Goal: Transaction & Acquisition: Obtain resource

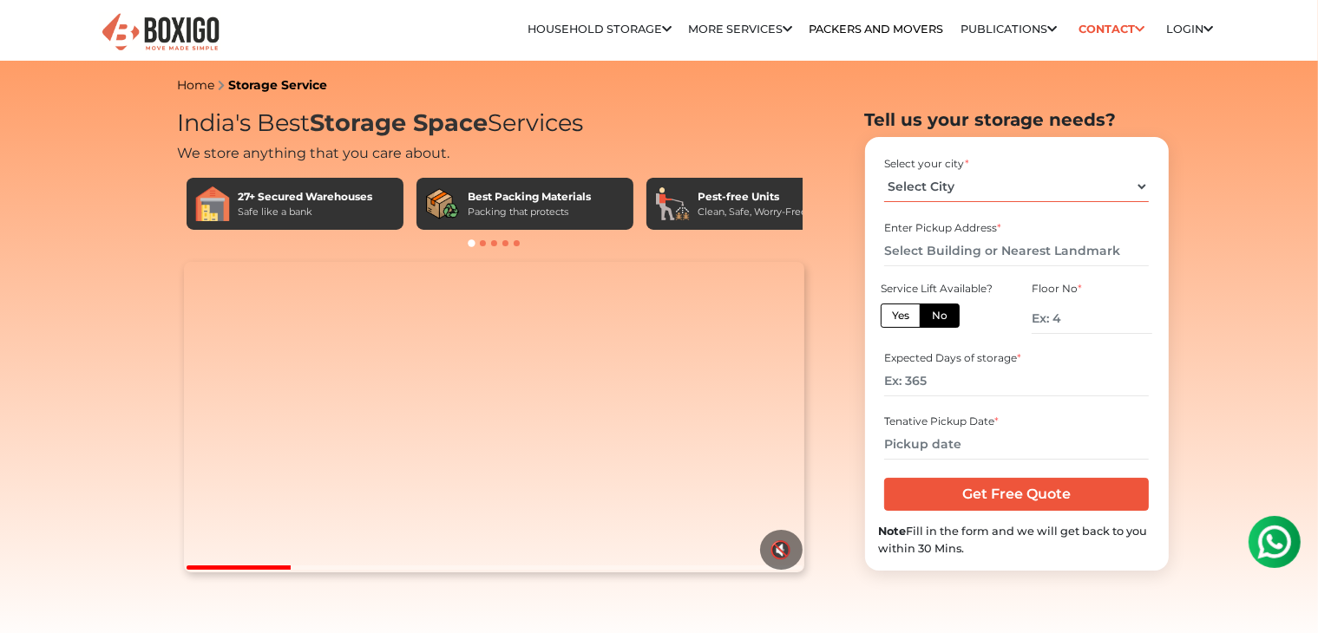
click at [1044, 183] on select "Select City [GEOGRAPHIC_DATA] [GEOGRAPHIC_DATA] [GEOGRAPHIC_DATA] [GEOGRAPHIC_D…" at bounding box center [1016, 187] width 265 height 30
select select "[GEOGRAPHIC_DATA]"
click at [884, 172] on select "Select City [GEOGRAPHIC_DATA] [GEOGRAPHIC_DATA] [GEOGRAPHIC_DATA] [GEOGRAPHIC_D…" at bounding box center [1016, 187] width 265 height 30
click at [961, 252] on input "text" at bounding box center [1016, 251] width 265 height 30
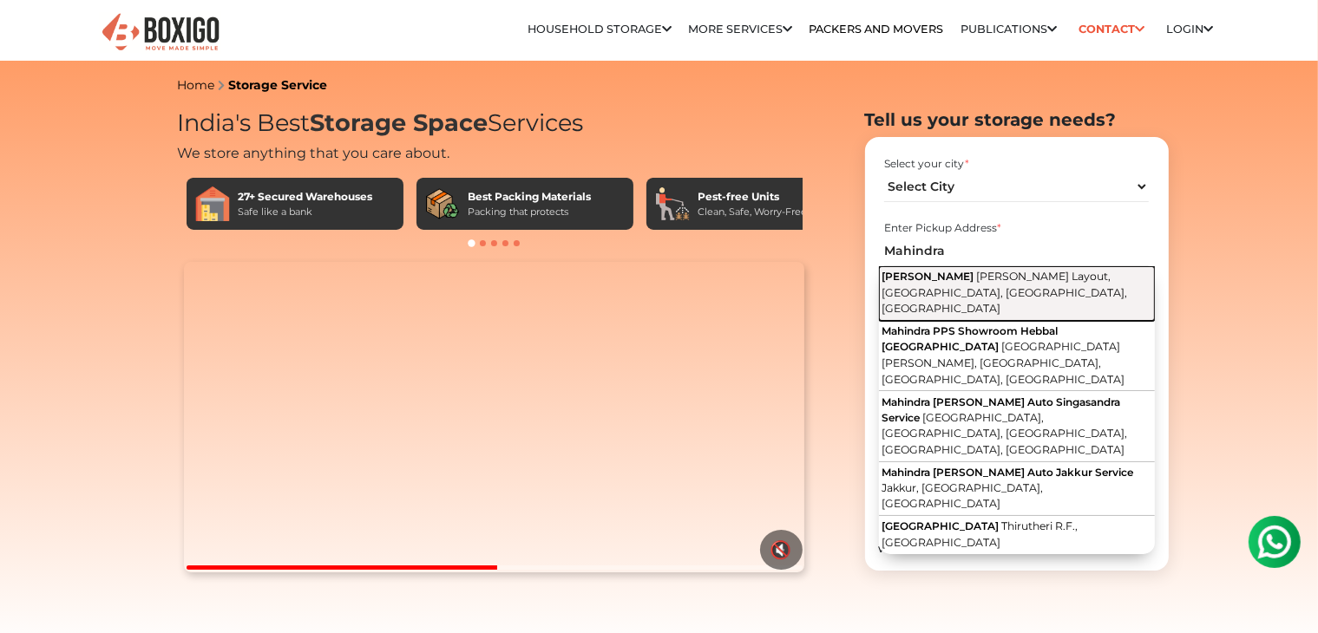
click at [973, 282] on span "[PERSON_NAME]" at bounding box center [927, 276] width 92 height 13
type input "[PERSON_NAME], [PERSON_NAME] Layout, [GEOGRAPHIC_DATA], [GEOGRAPHIC_DATA], [GEO…"
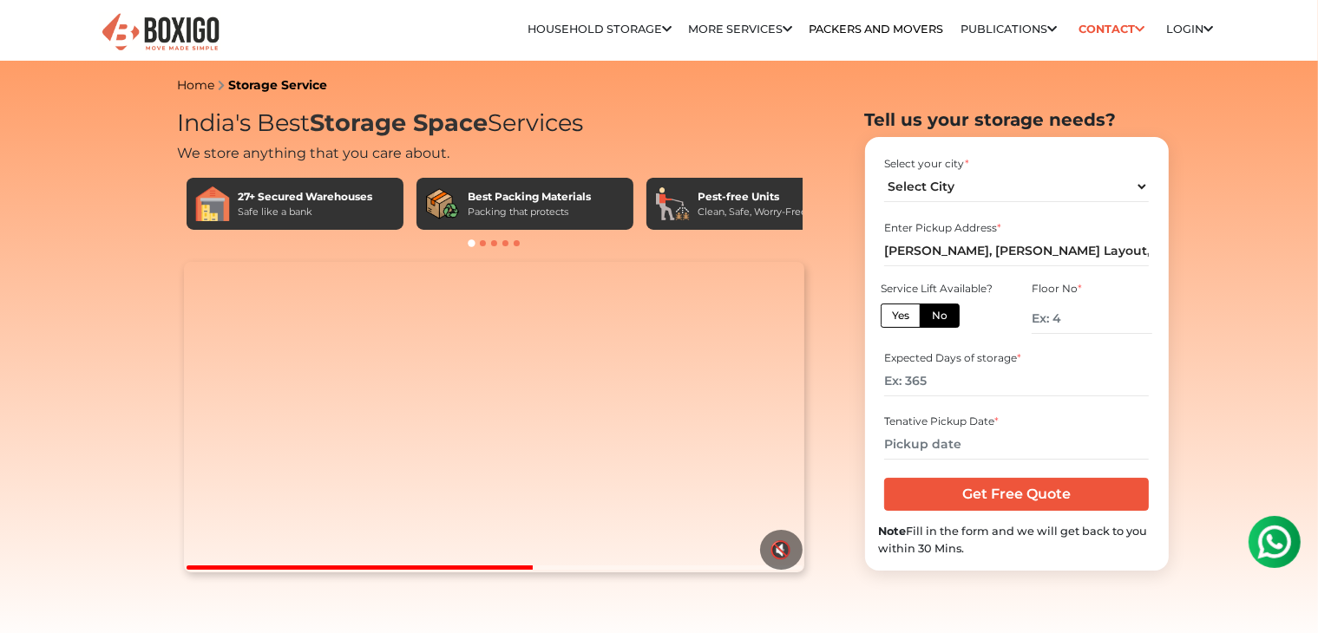
click at [895, 316] on label "Yes" at bounding box center [901, 316] width 40 height 24
click at [895, 316] on input "Yes" at bounding box center [897, 313] width 11 height 11
radio input "true"
click at [913, 386] on input "number" at bounding box center [1016, 381] width 265 height 30
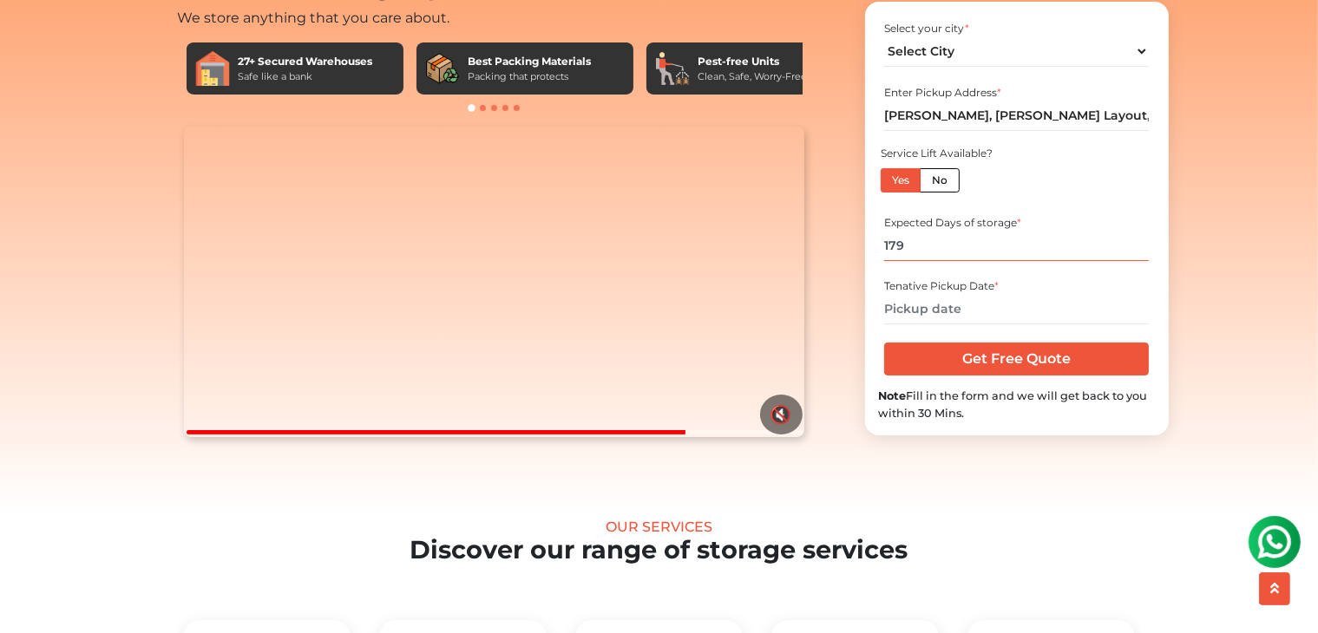
scroll to position [174, 0]
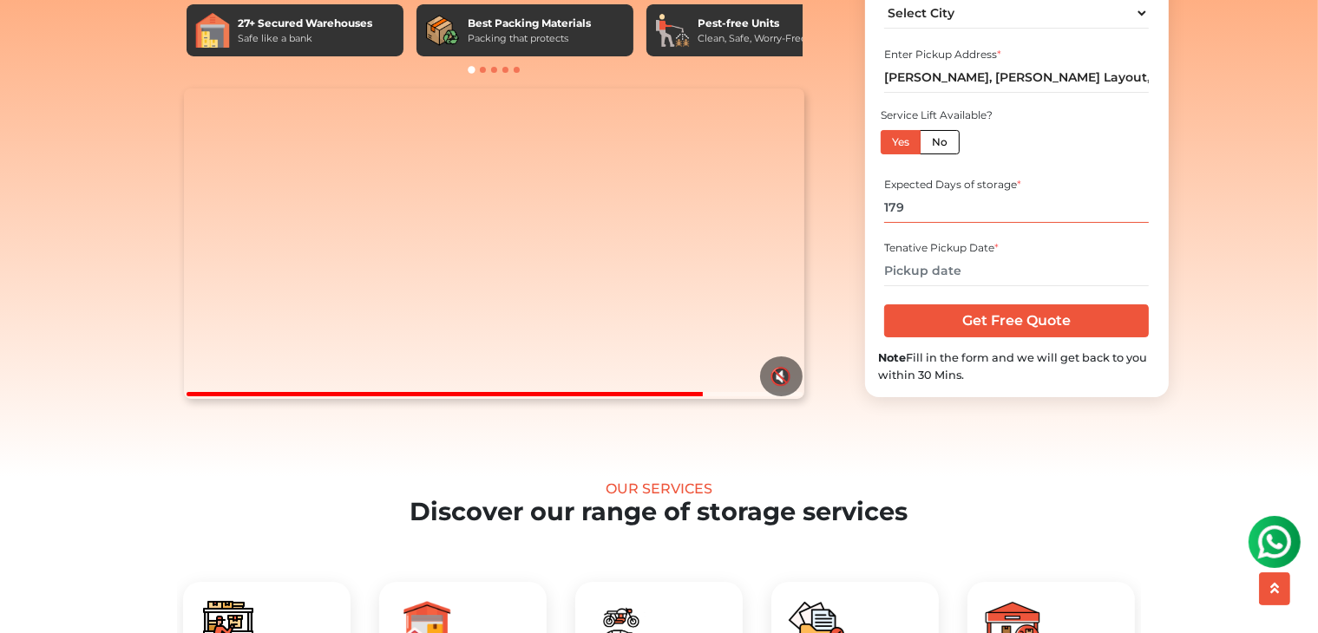
type input "179"
click at [917, 286] on input "text" at bounding box center [1016, 271] width 265 height 30
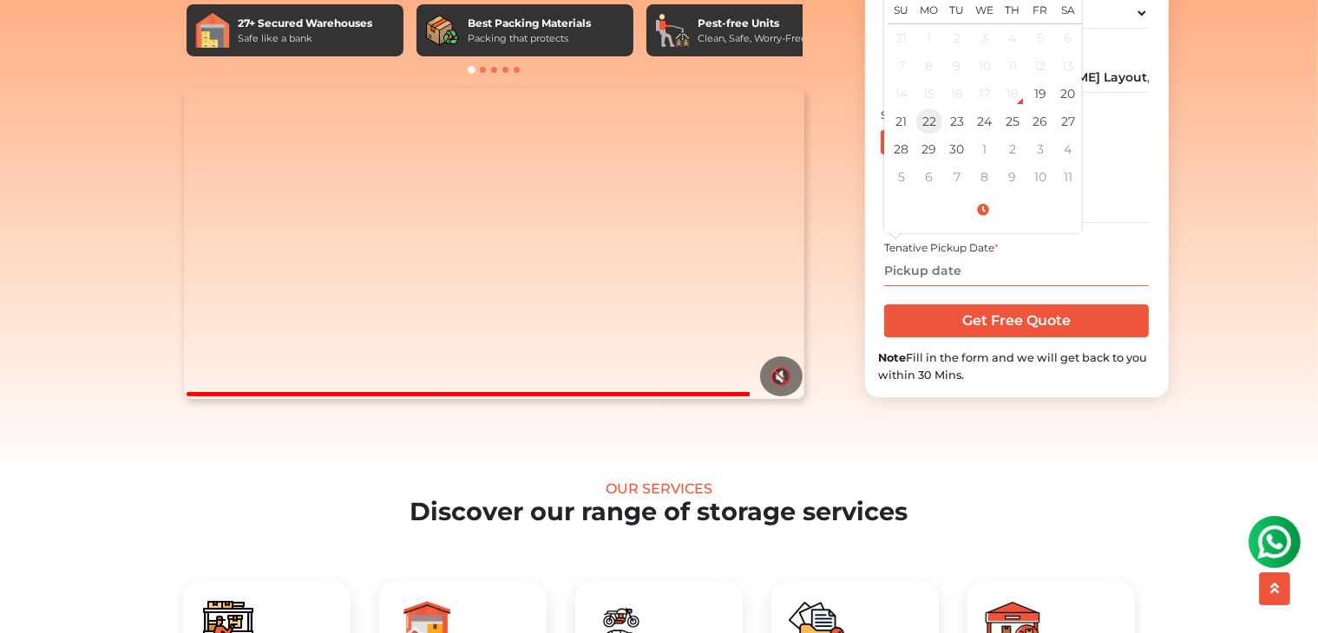
click at [924, 135] on td "22" at bounding box center [929, 122] width 28 height 28
type input "[DATE] 12:00 AM"
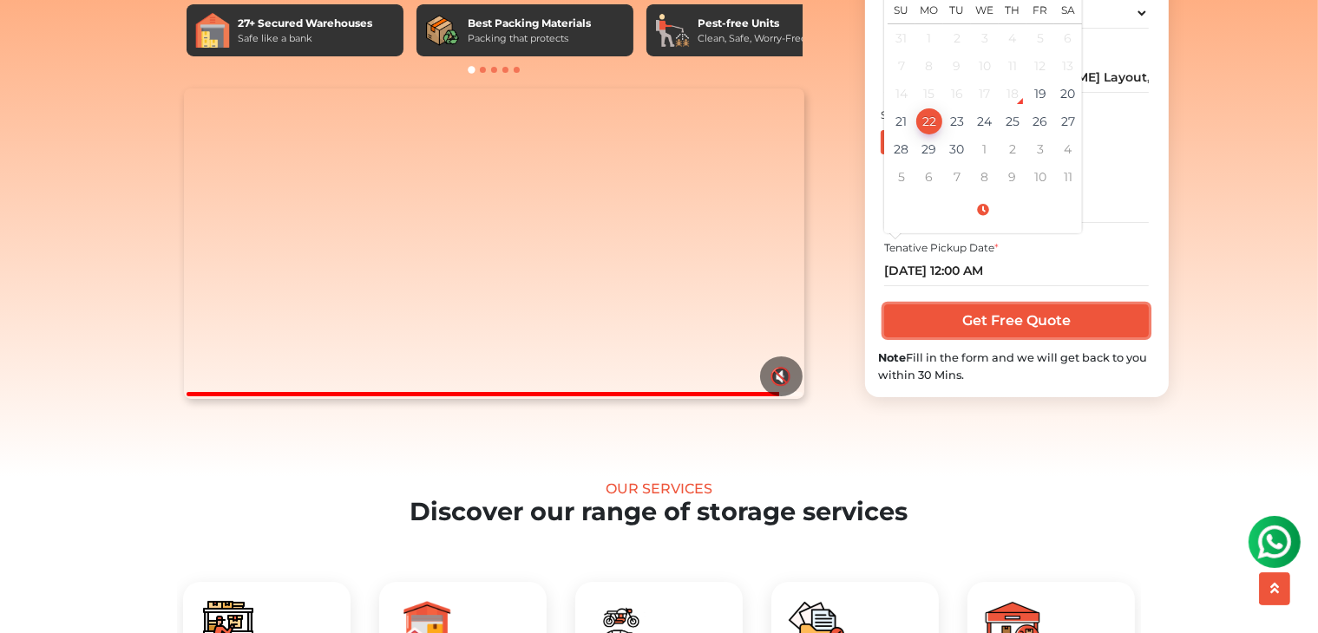
click at [1015, 337] on input "Get Free Quote" at bounding box center [1016, 320] width 265 height 33
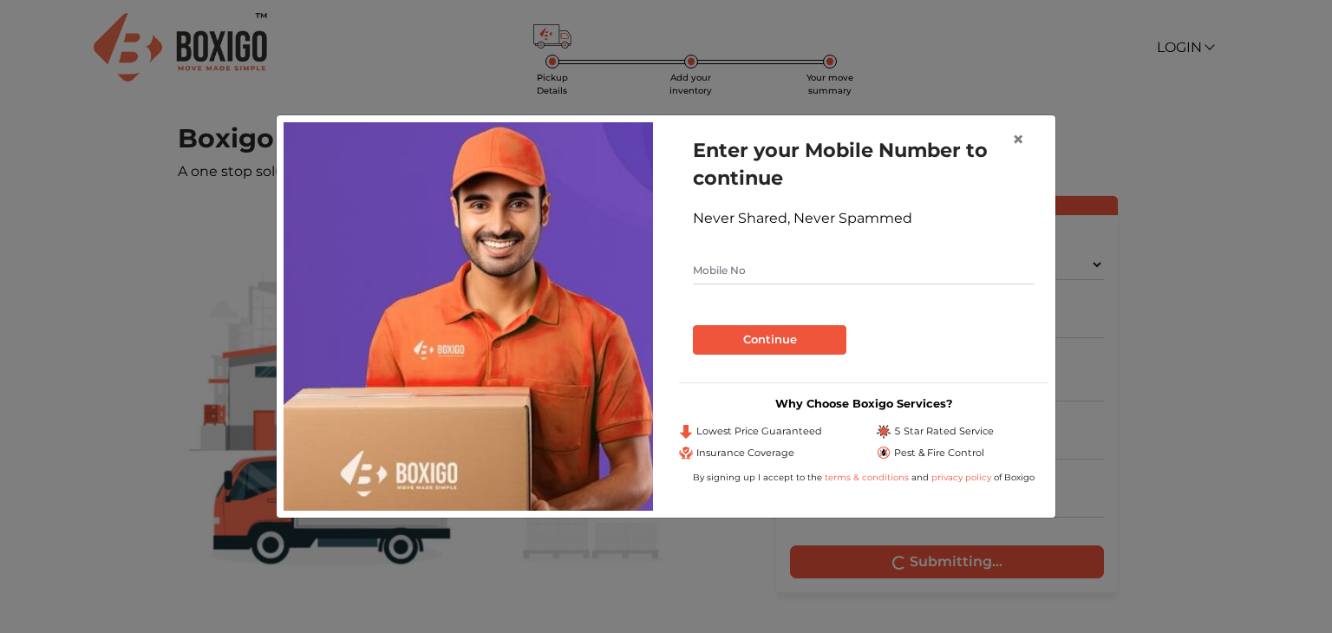
click at [766, 264] on input "text" at bounding box center [864, 271] width 342 height 28
type input "9845605772"
click at [781, 342] on button "Continue" at bounding box center [770, 339] width 154 height 29
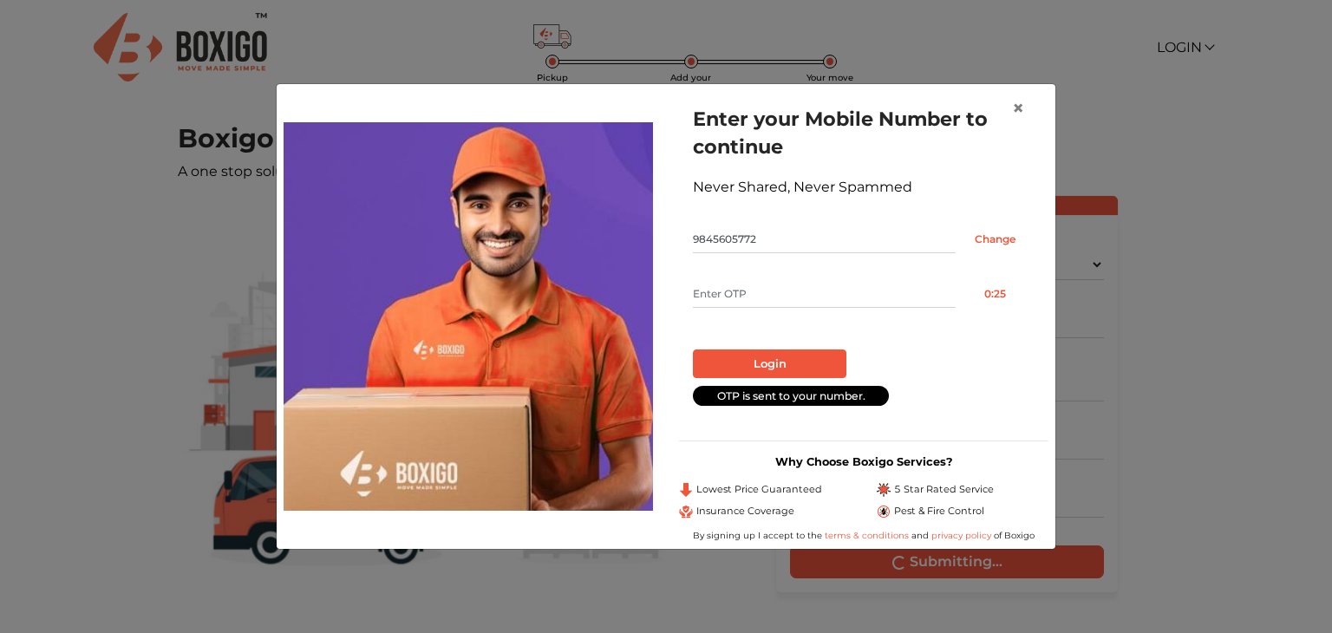
click at [743, 303] on input "text" at bounding box center [824, 294] width 263 height 28
click at [804, 355] on button "Login" at bounding box center [770, 364] width 154 height 29
drag, startPoint x: 763, startPoint y: 295, endPoint x: 625, endPoint y: 298, distance: 137.1
click at [625, 298] on div "Enter your Mobile Number to continue Never Shared, Never Spammed 9845605772 Cha…" at bounding box center [666, 317] width 791 height 452
type input "8142"
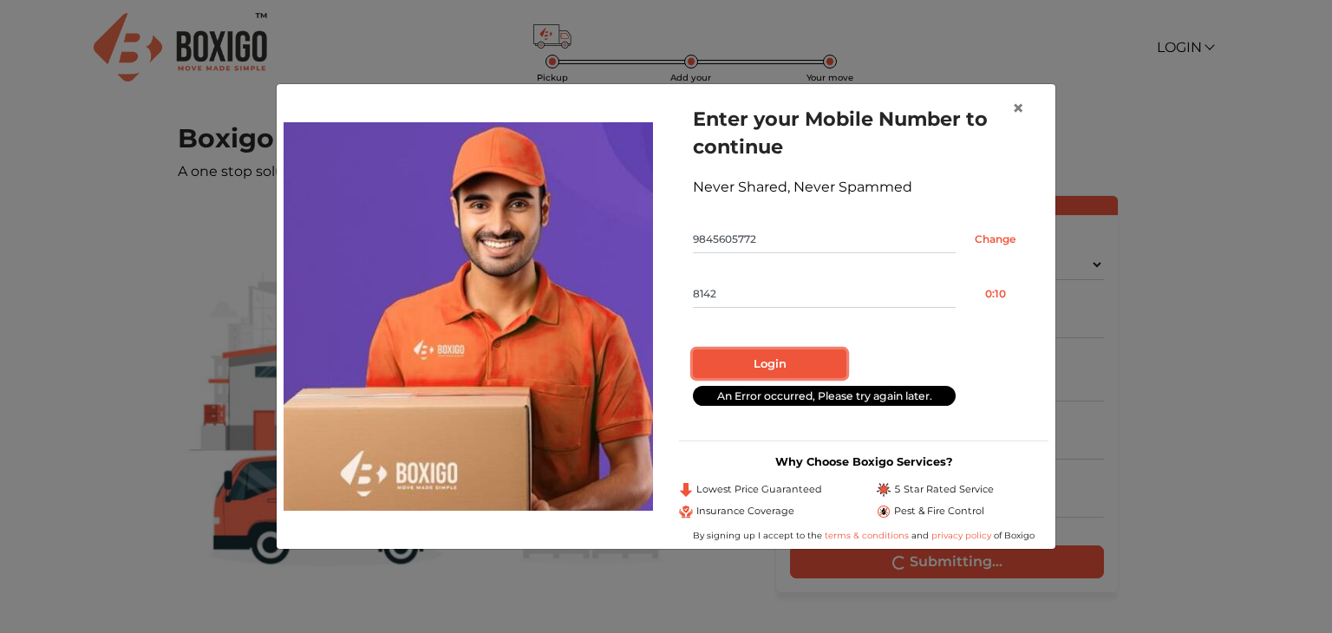
click at [760, 362] on button "Login" at bounding box center [770, 364] width 154 height 29
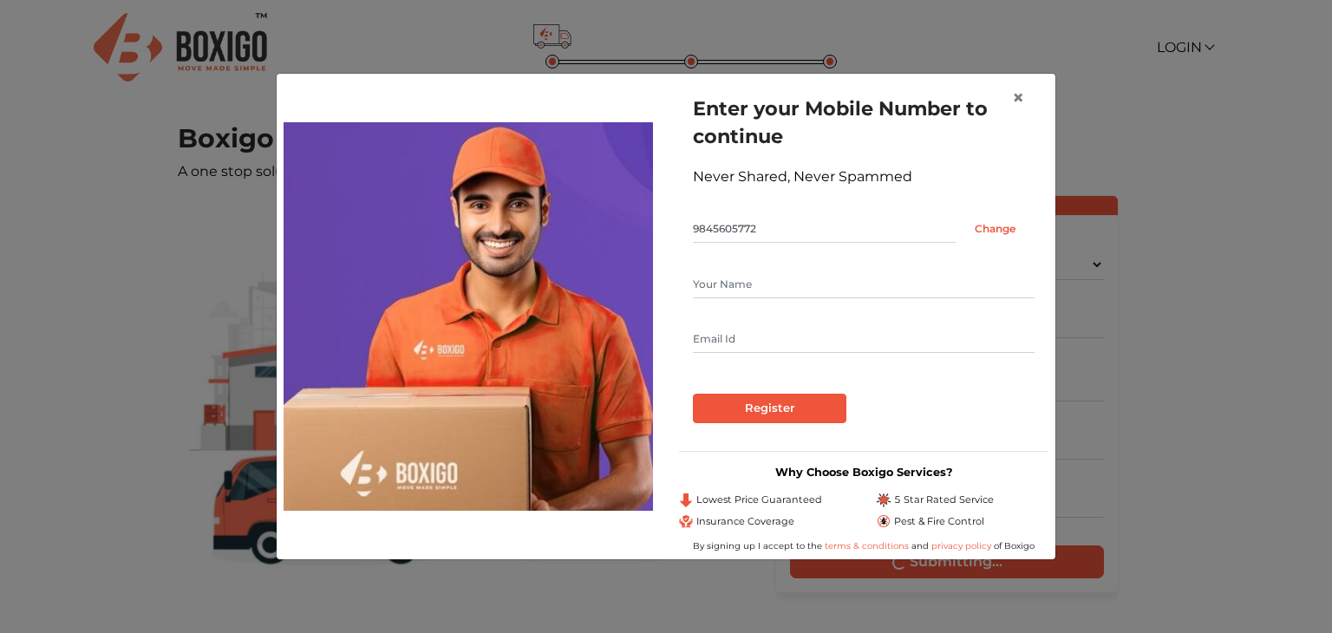
click at [752, 275] on input "text" at bounding box center [864, 285] width 342 height 28
type input "B V [PERSON_NAME]"
click at [785, 344] on input "text" at bounding box center [864, 339] width 342 height 28
type input "[EMAIL_ADDRESS][DOMAIN_NAME]"
click at [812, 431] on div "Enter your Mobile Number to continue Never Shared, Never Spammed 9845605772 Cha…" at bounding box center [864, 259] width 370 height 357
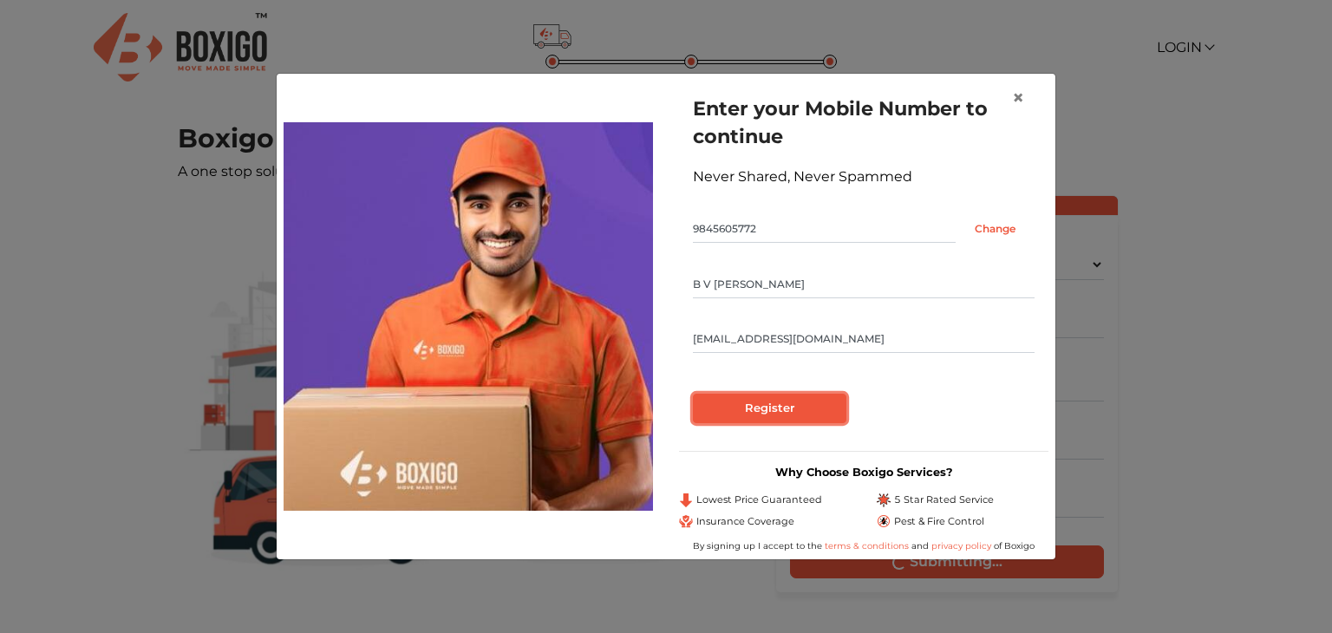
click at [809, 414] on input "Register" at bounding box center [770, 408] width 154 height 29
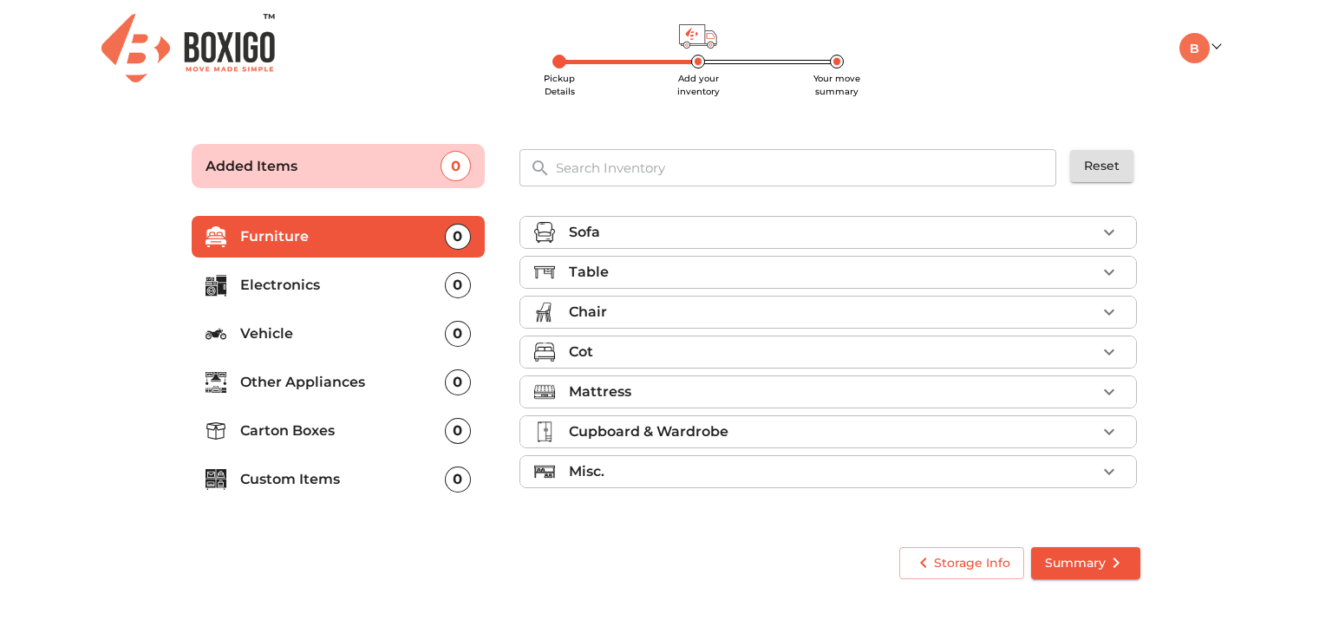
click at [1074, 233] on div "Sofa" at bounding box center [832, 232] width 527 height 21
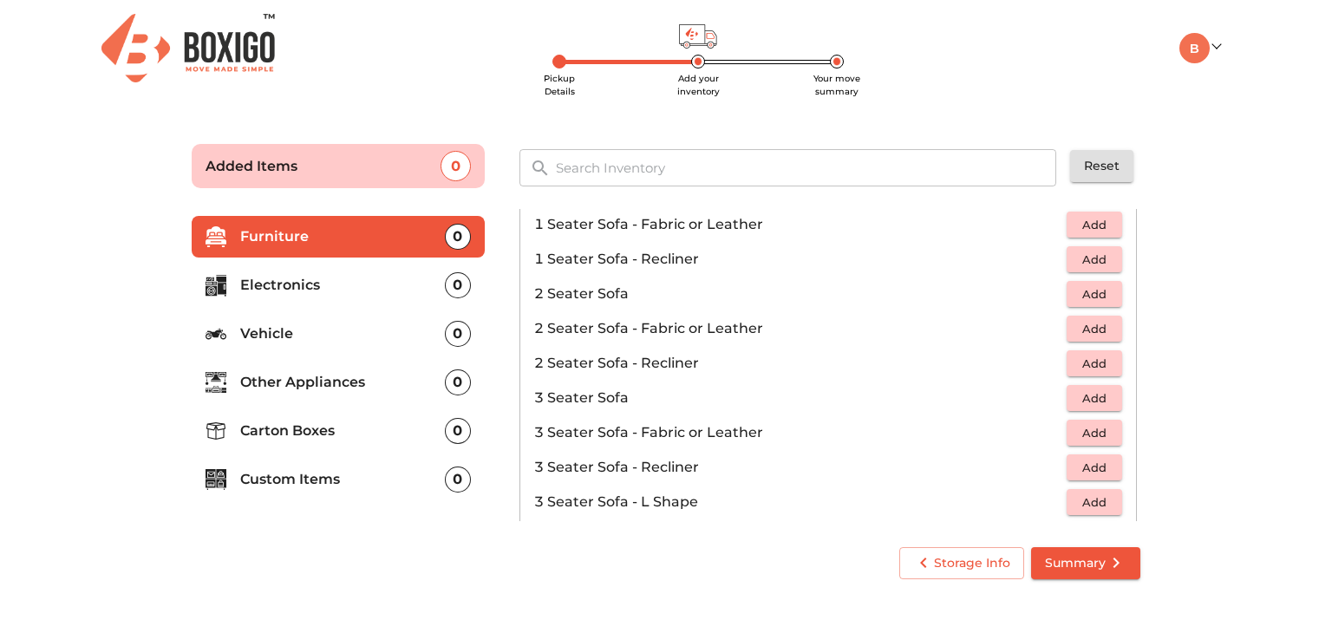
scroll to position [87, 0]
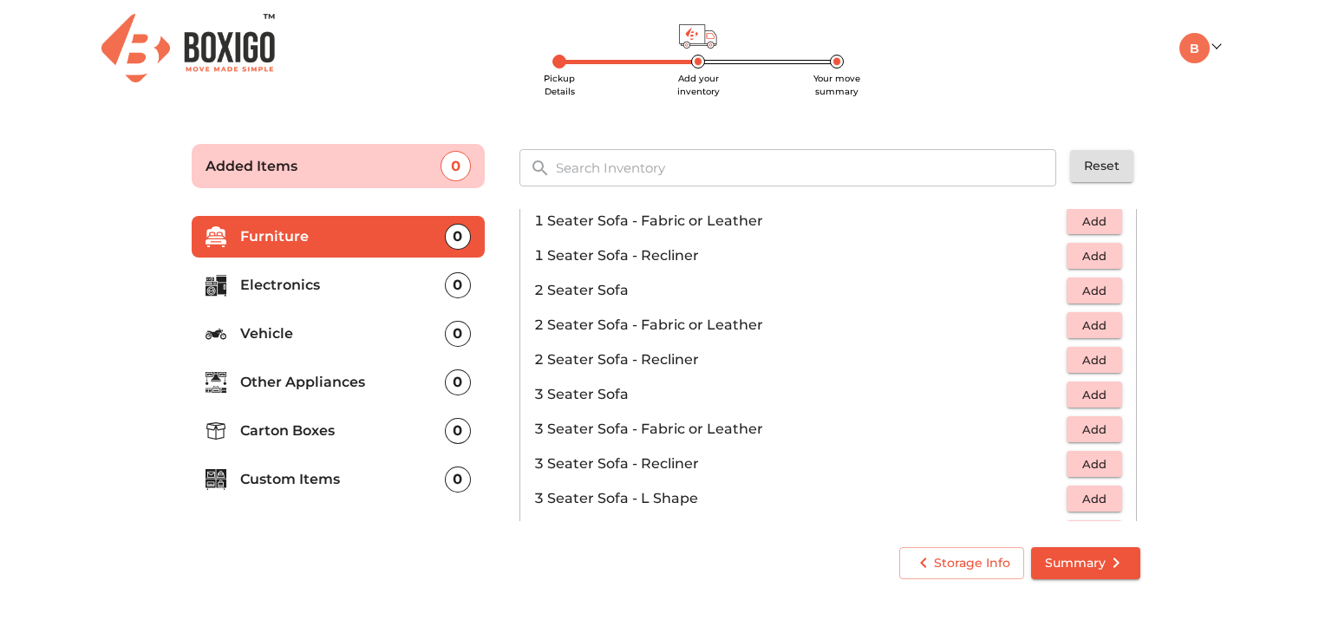
click at [1080, 431] on span "Add" at bounding box center [1095, 430] width 38 height 20
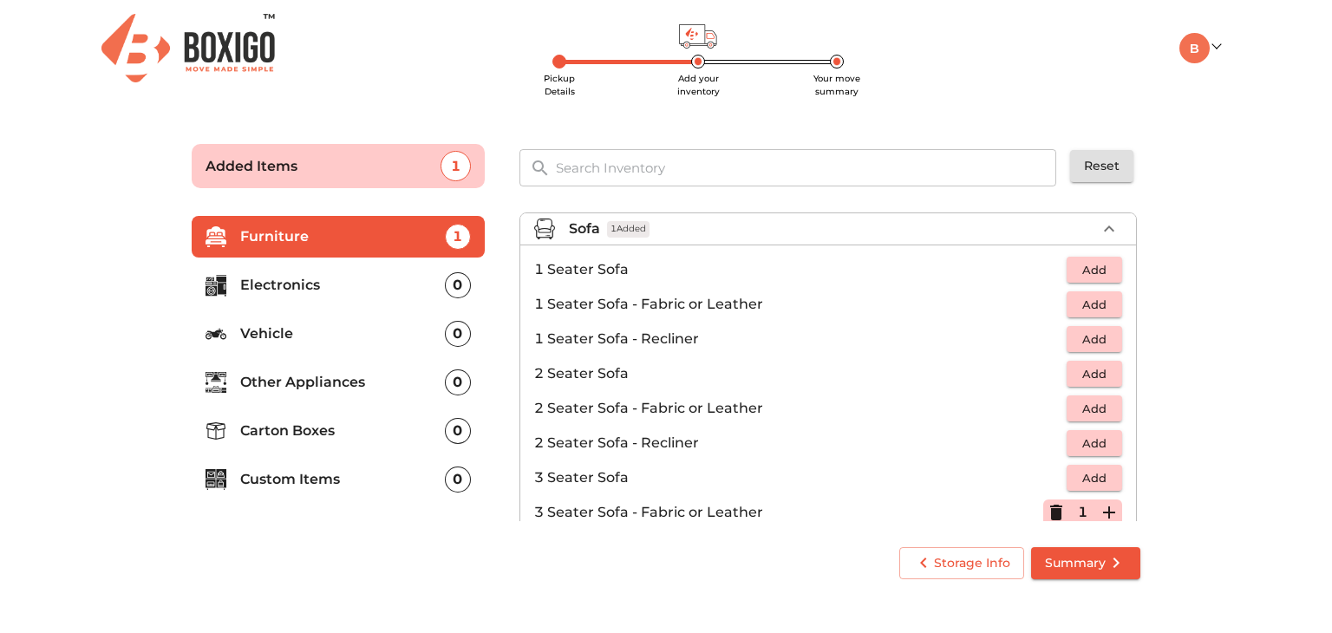
scroll to position [0, 0]
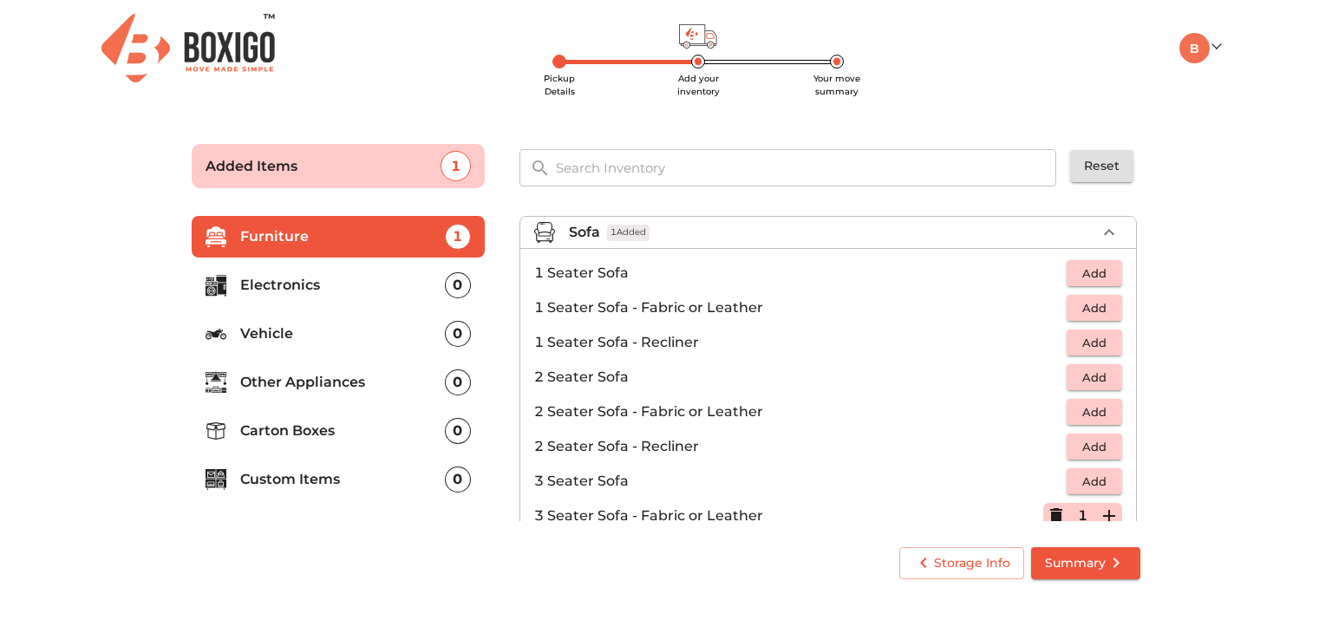
click at [1076, 344] on span "Add" at bounding box center [1095, 343] width 38 height 20
click at [1099, 338] on icon "button" at bounding box center [1109, 342] width 21 height 21
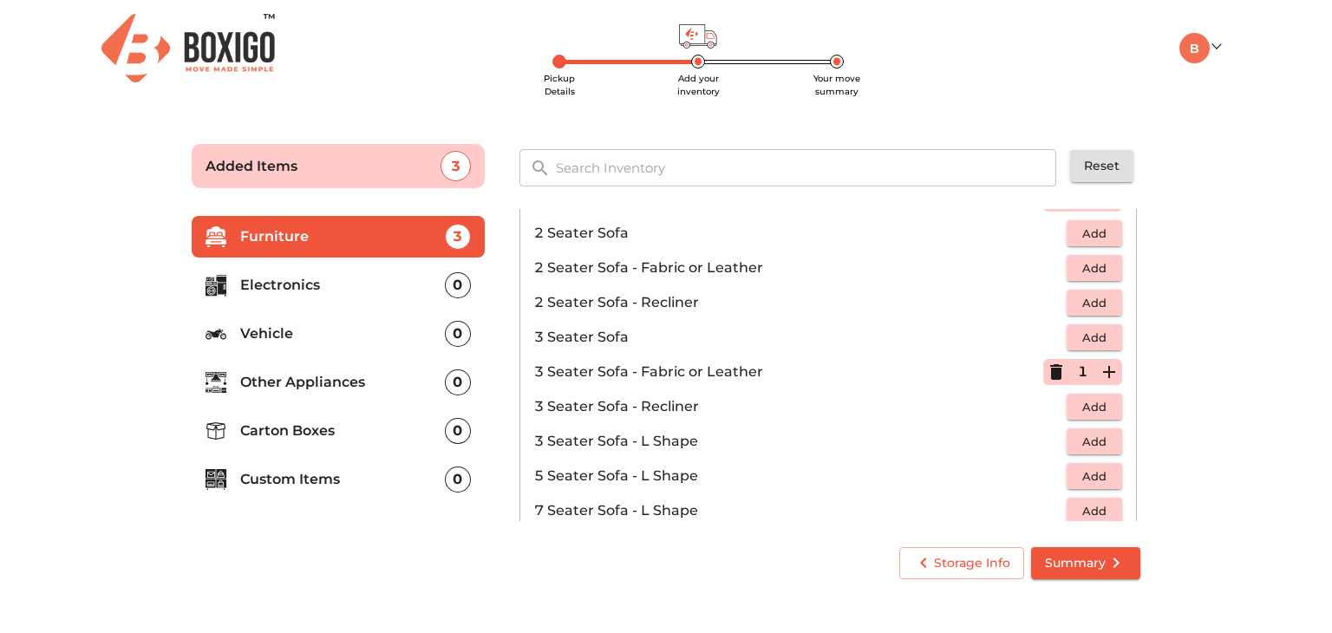
scroll to position [174, 0]
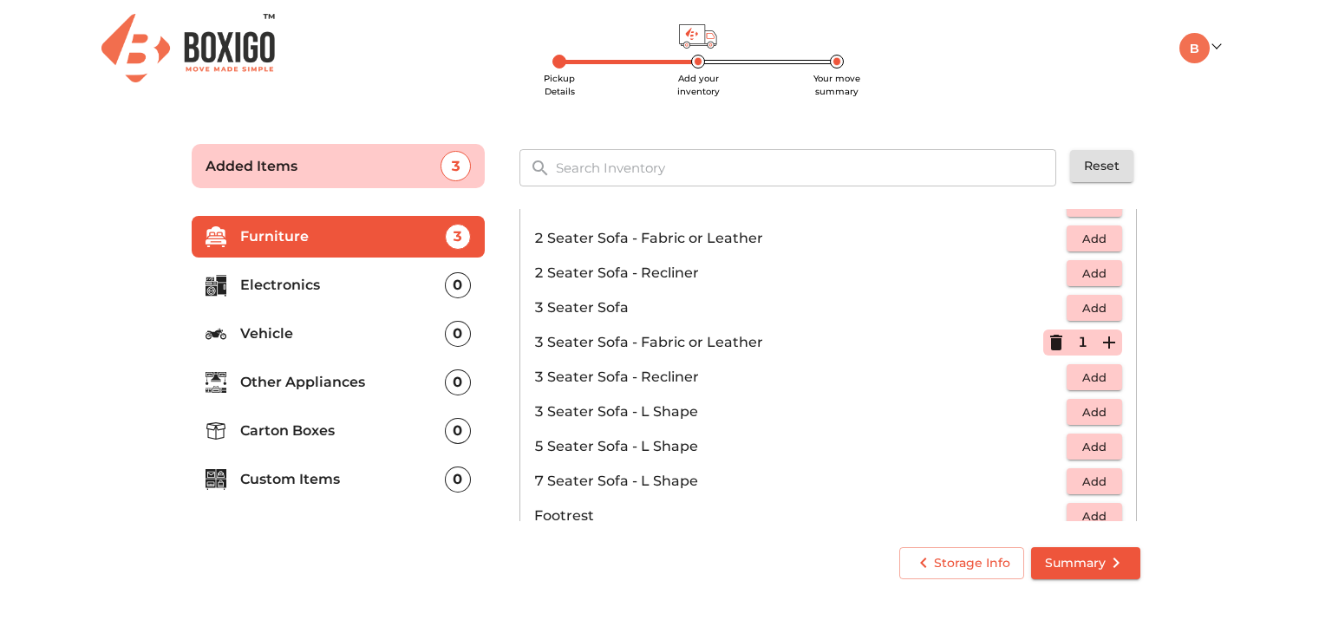
click at [1051, 340] on icon "button" at bounding box center [1057, 343] width 12 height 16
click at [1084, 376] on span "Add" at bounding box center [1095, 378] width 38 height 20
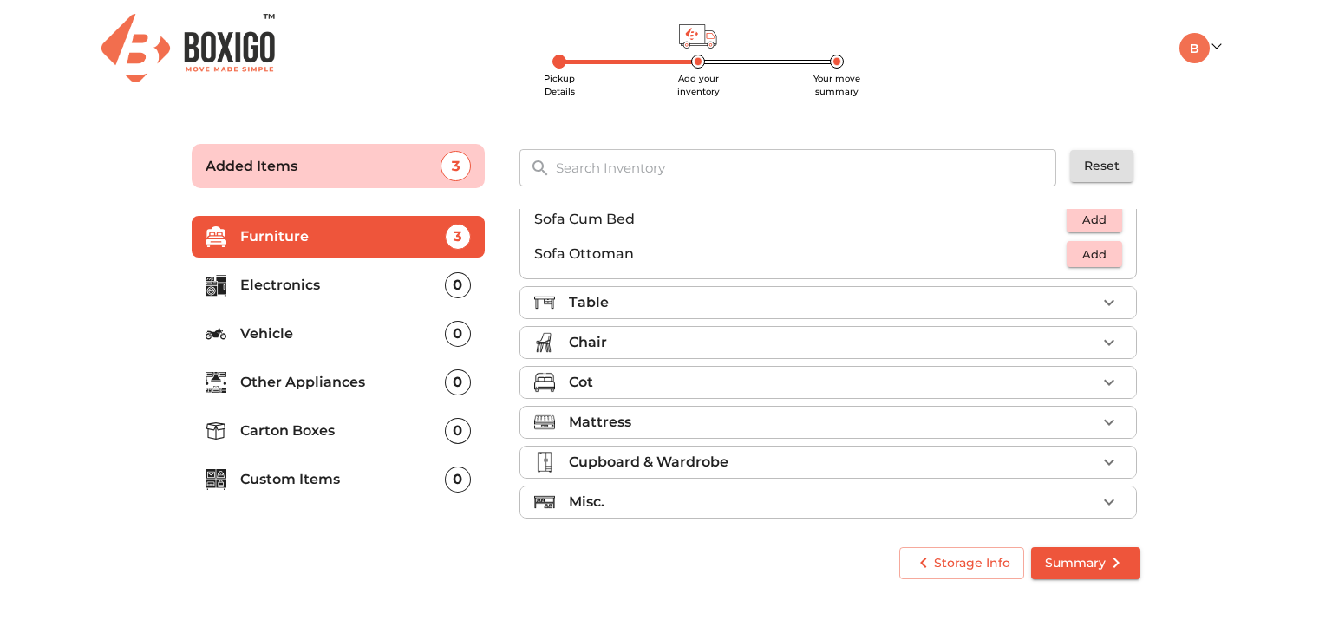
scroll to position [514, 0]
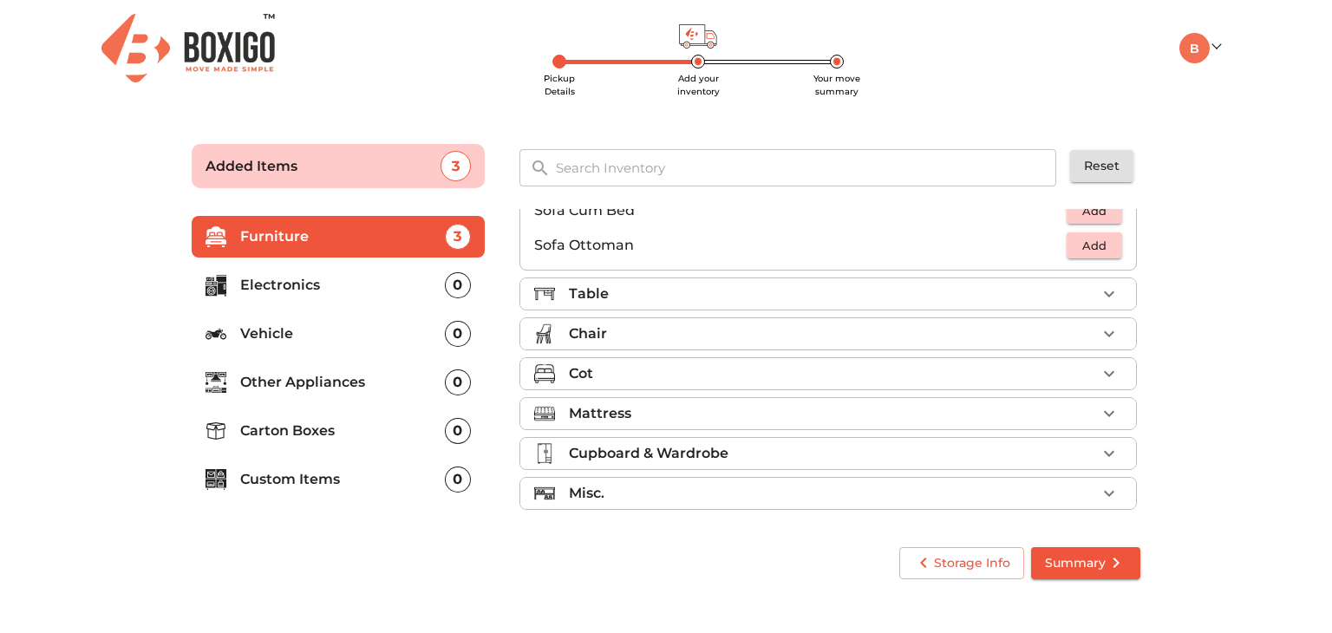
click at [950, 376] on div "Cot" at bounding box center [832, 373] width 527 height 21
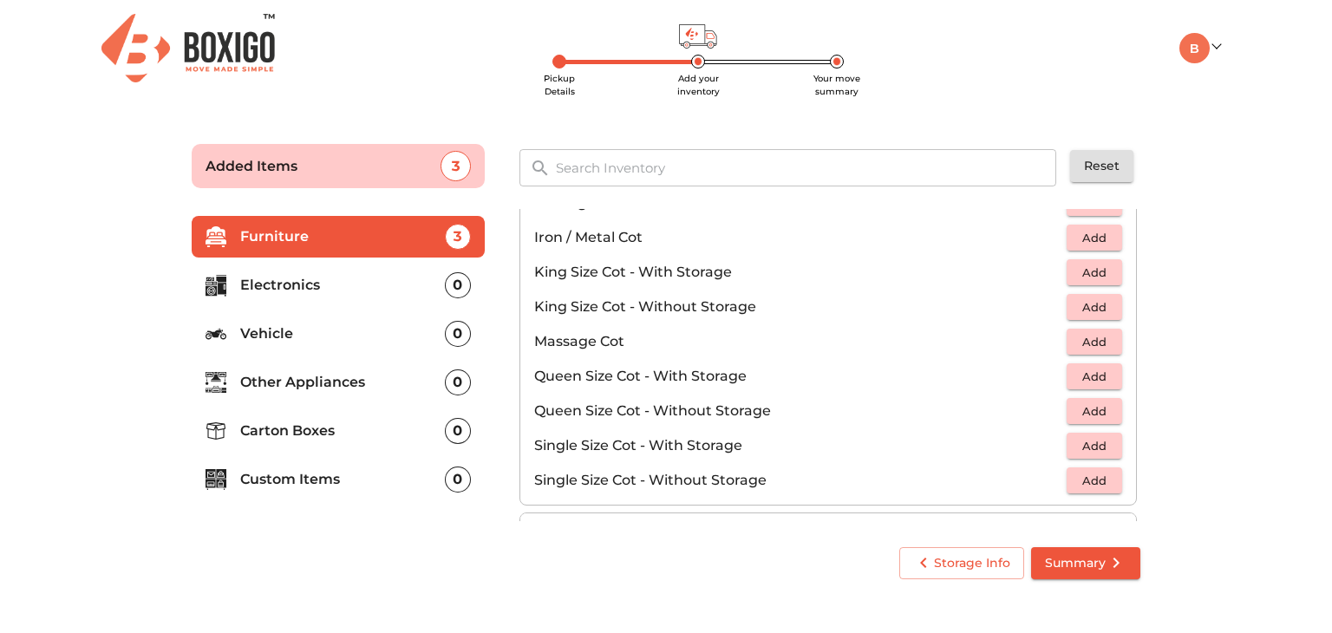
scroll to position [427, 0]
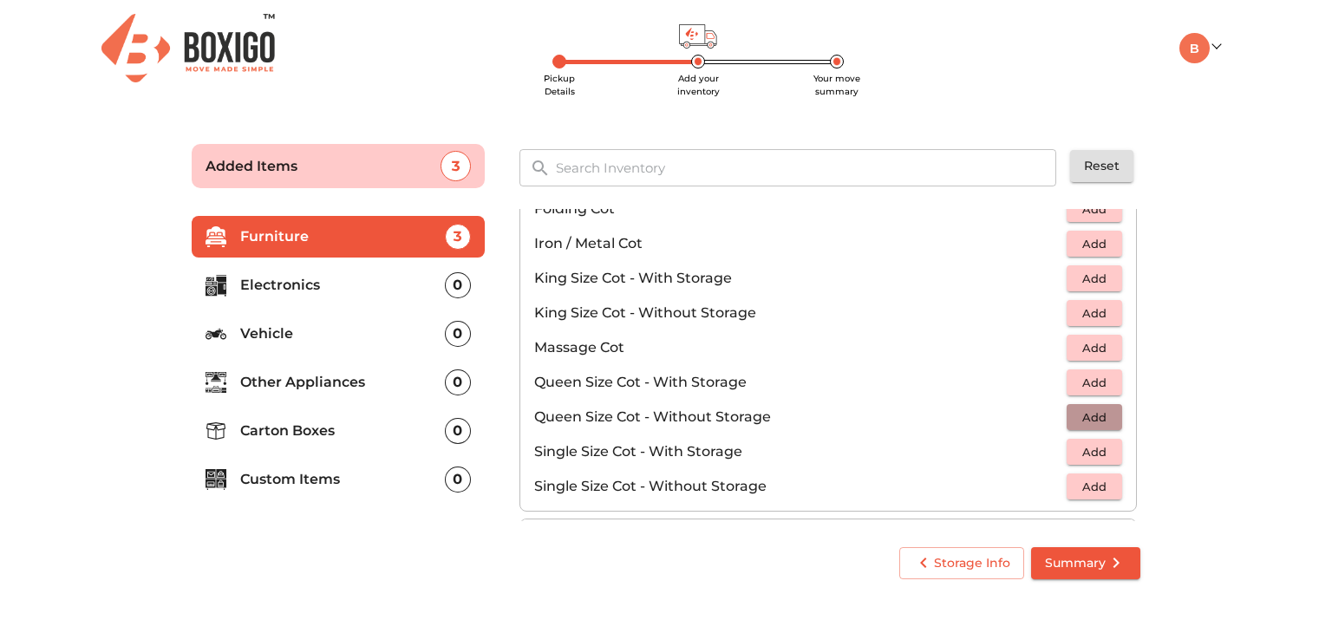
click at [1076, 418] on span "Add" at bounding box center [1095, 418] width 38 height 20
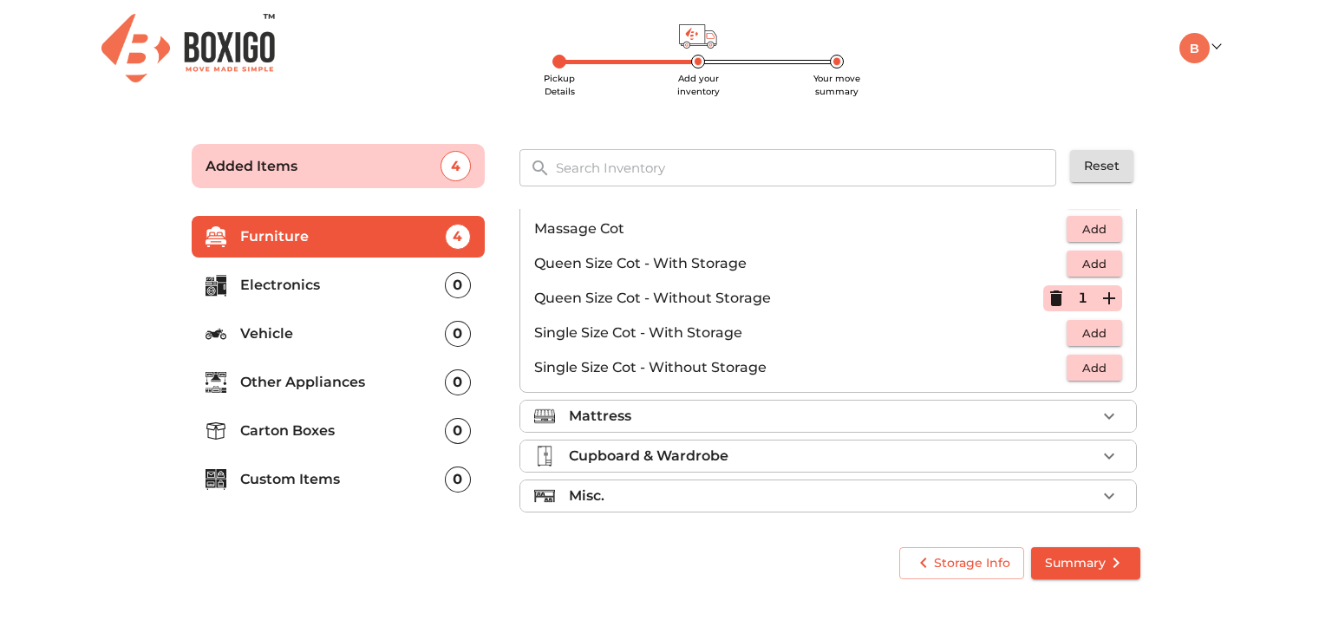
scroll to position [548, 0]
click at [969, 407] on div "Mattress" at bounding box center [832, 413] width 527 height 21
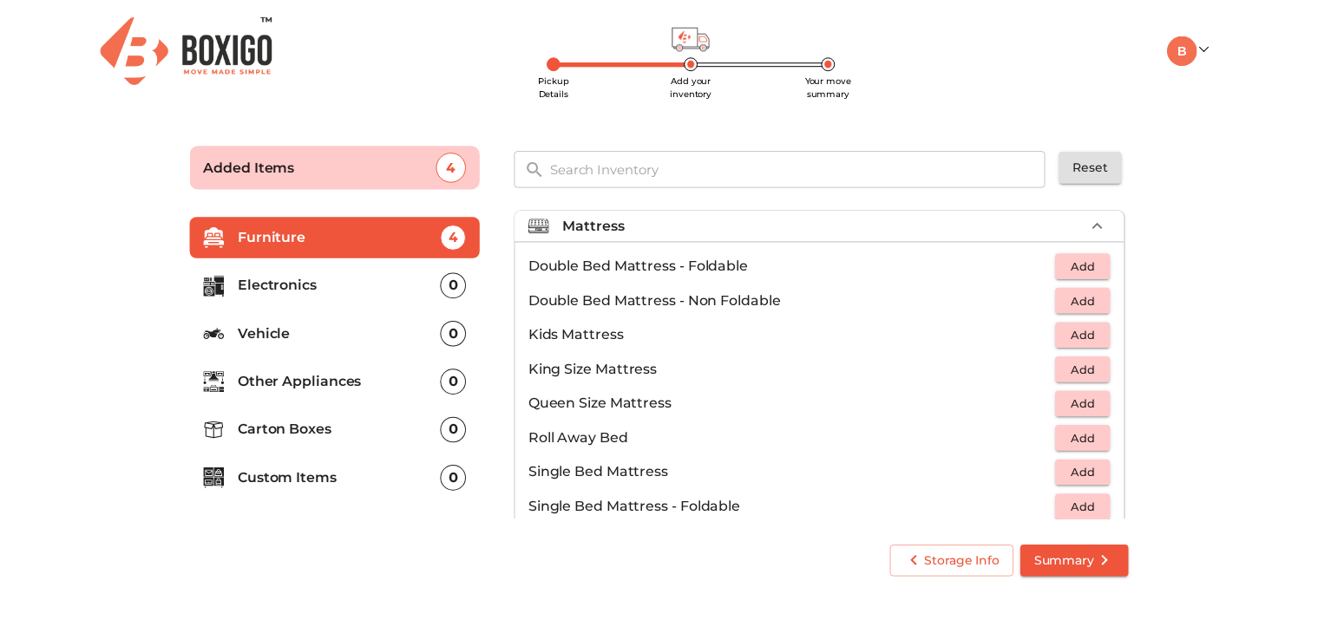
scroll to position [163, 0]
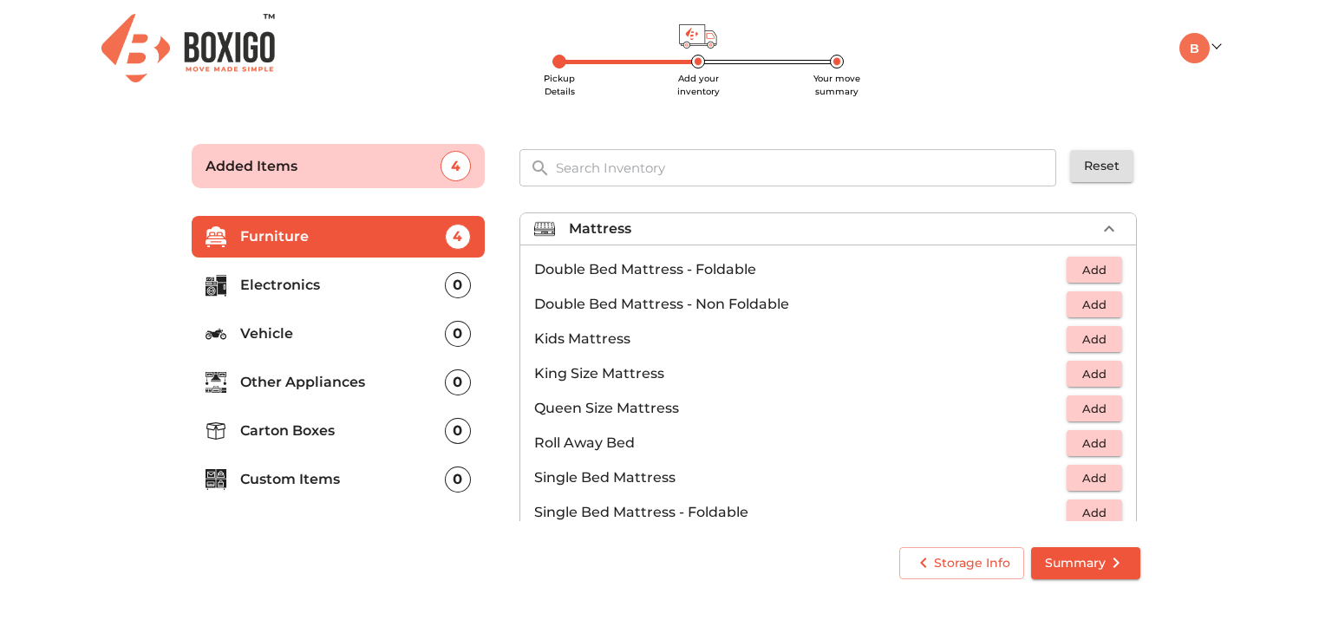
click at [1086, 405] on span "Add" at bounding box center [1095, 409] width 38 height 20
click at [1100, 566] on span "Summary" at bounding box center [1086, 564] width 82 height 22
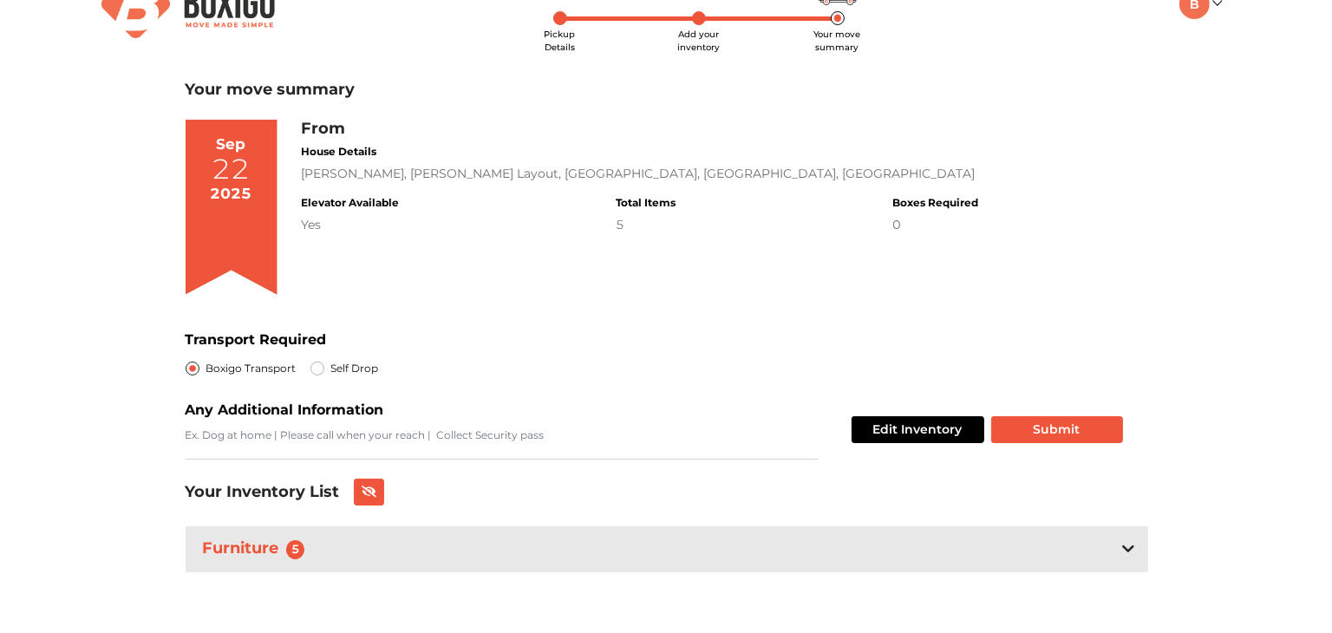
scroll to position [45, 0]
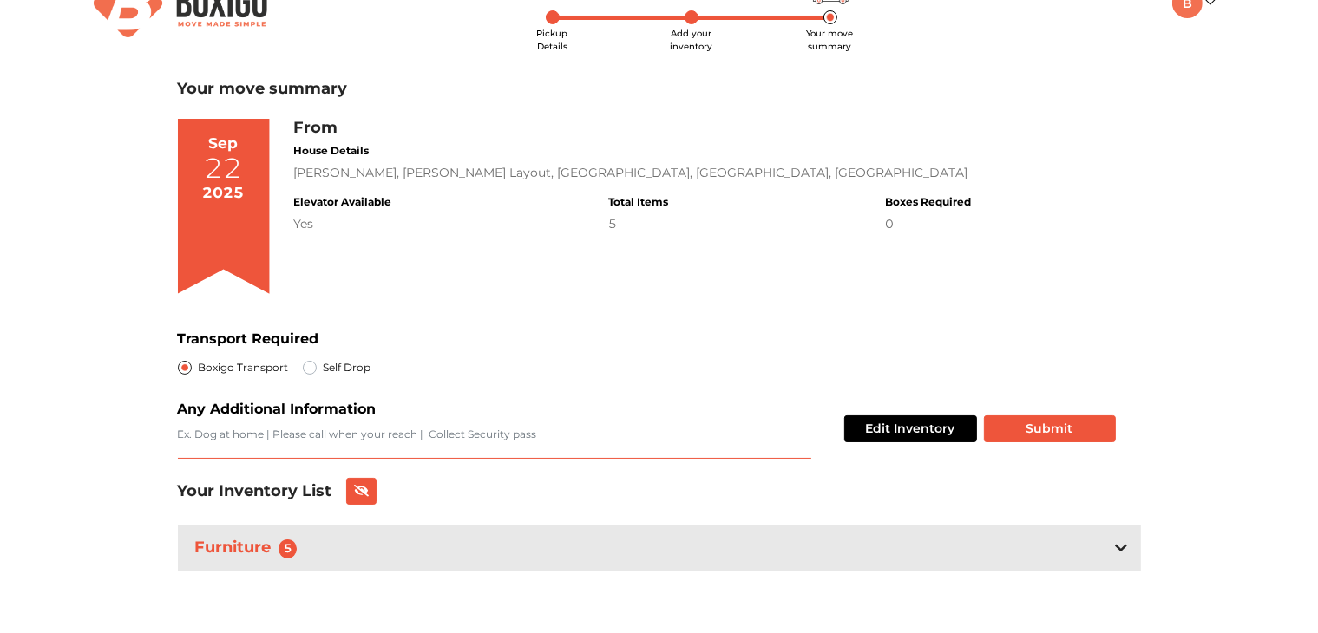
click at [337, 431] on textarea "Transport Required" at bounding box center [494, 443] width 633 height 32
type textarea "Pls call when u reach"
click at [1001, 430] on button "Submit" at bounding box center [1050, 429] width 132 height 27
